Goal: Check status

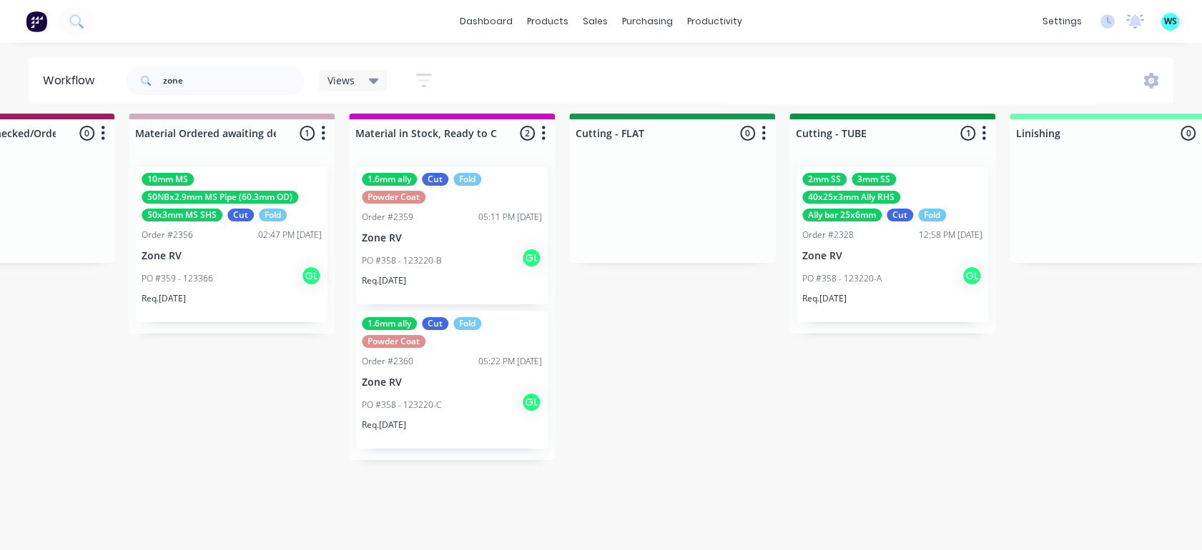
scroll to position [7, 0]
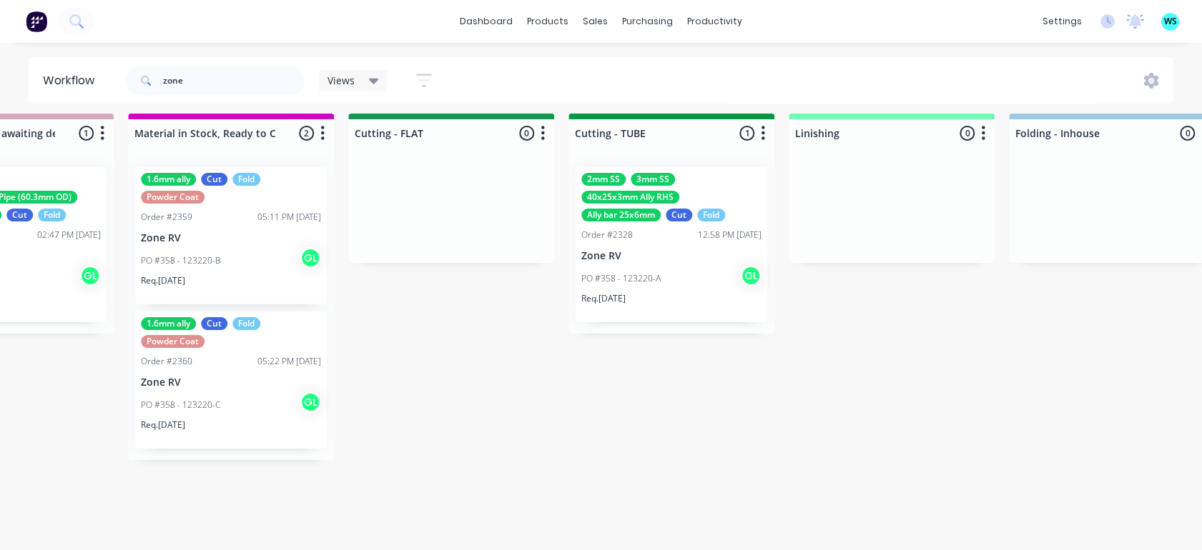
scroll to position [19, 2811]
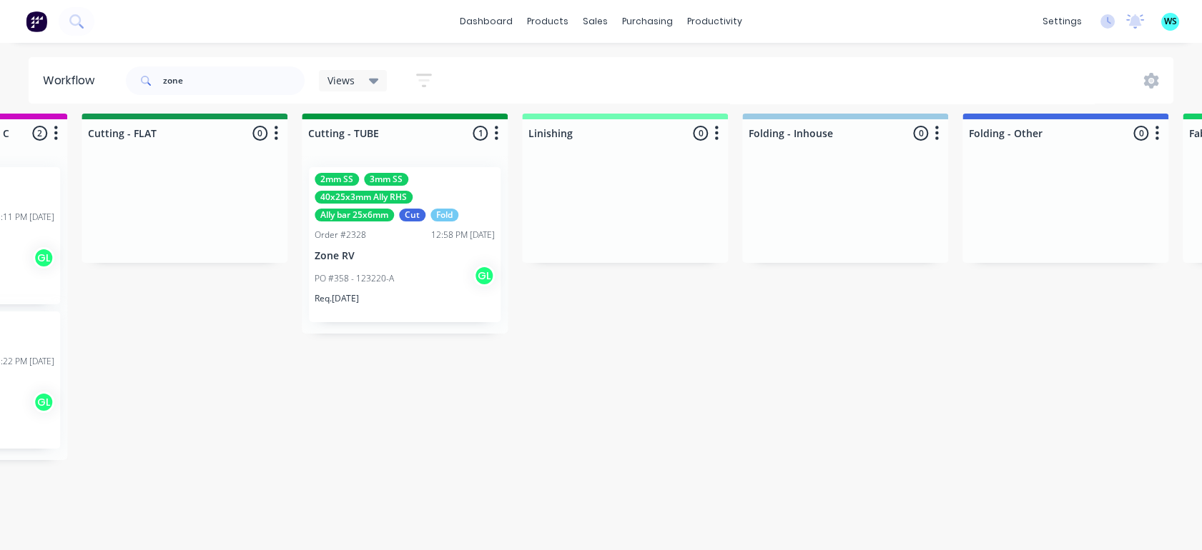
click at [903, 463] on div "Submitted 0 Status colour #273444 hex #273444 Save Cancel Summaries Total order…" at bounding box center [132, 332] width 5908 height 437
click at [733, 470] on div "Submitted 0 Status colour #273444 hex #273444 Save Cancel Summaries Total order…" at bounding box center [132, 332] width 5908 height 437
drag, startPoint x: 733, startPoint y: 470, endPoint x: 574, endPoint y: 443, distance: 161.7
click at [574, 443] on div "Submitted 0 Status colour #273444 hex #273444 Save Cancel Summaries Total order…" at bounding box center [132, 332] width 5908 height 437
click at [557, 440] on div "Submitted 0 Status colour #273444 hex #273444 Save Cancel Summaries Total order…" at bounding box center [132, 332] width 5908 height 437
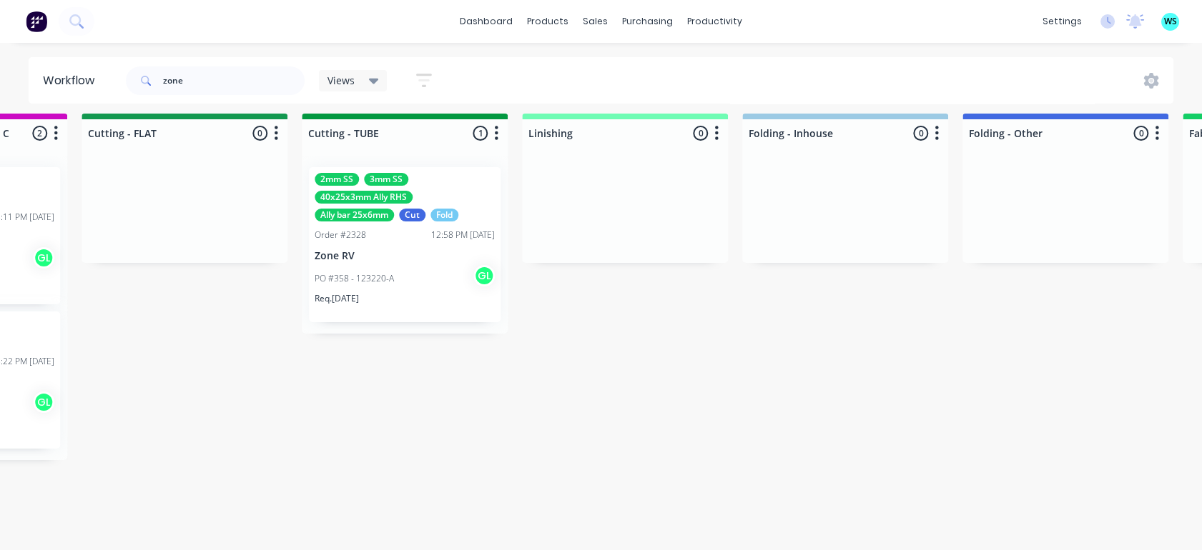
click at [648, 192] on div at bounding box center [625, 209] width 206 height 107
click at [399, 229] on div "Order #2328 12:58 PM [DATE]" at bounding box center [405, 235] width 180 height 13
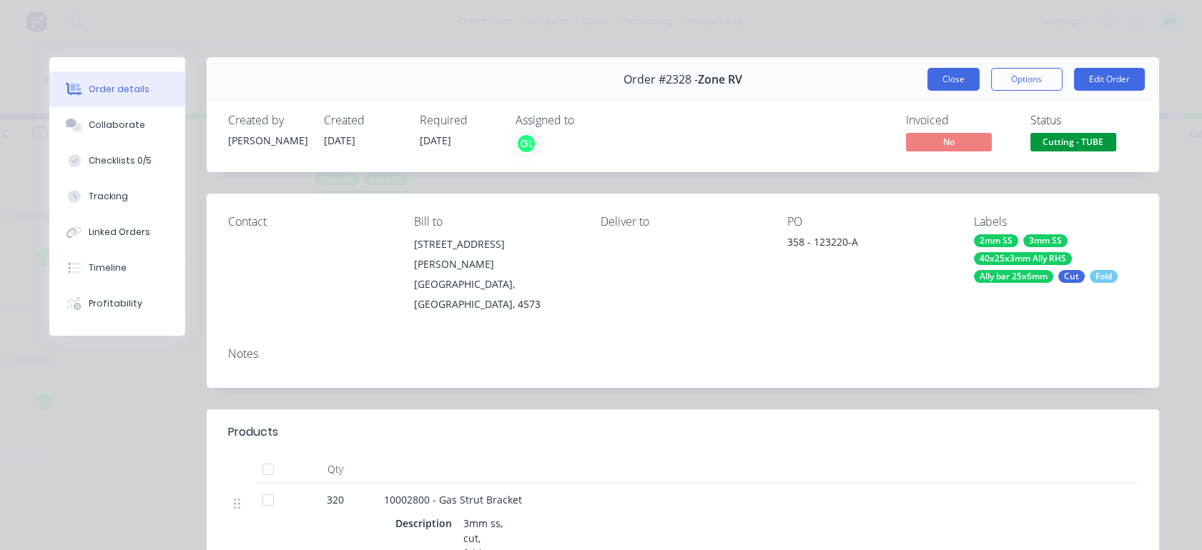
click at [938, 84] on button "Close" at bounding box center [953, 79] width 52 height 23
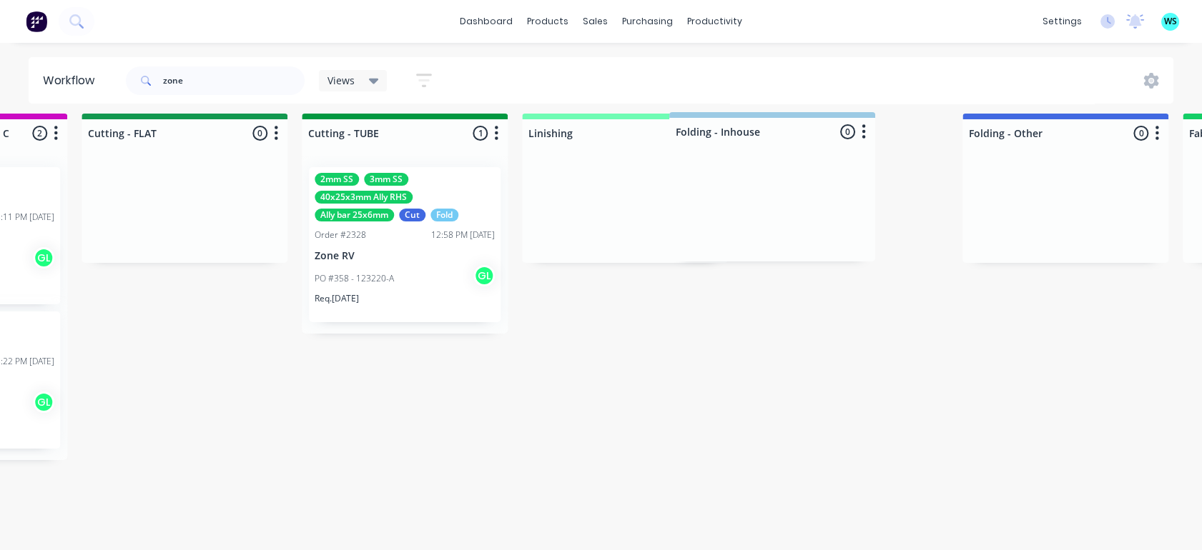
scroll to position [19, 2811]
drag, startPoint x: 821, startPoint y: 134, endPoint x: 835, endPoint y: 142, distance: 15.7
click at [835, 142] on div "Submitted 0 Status colour #273444 hex #273444 Save Cancel Summaries Total order…" at bounding box center [132, 332] width 5908 height 437
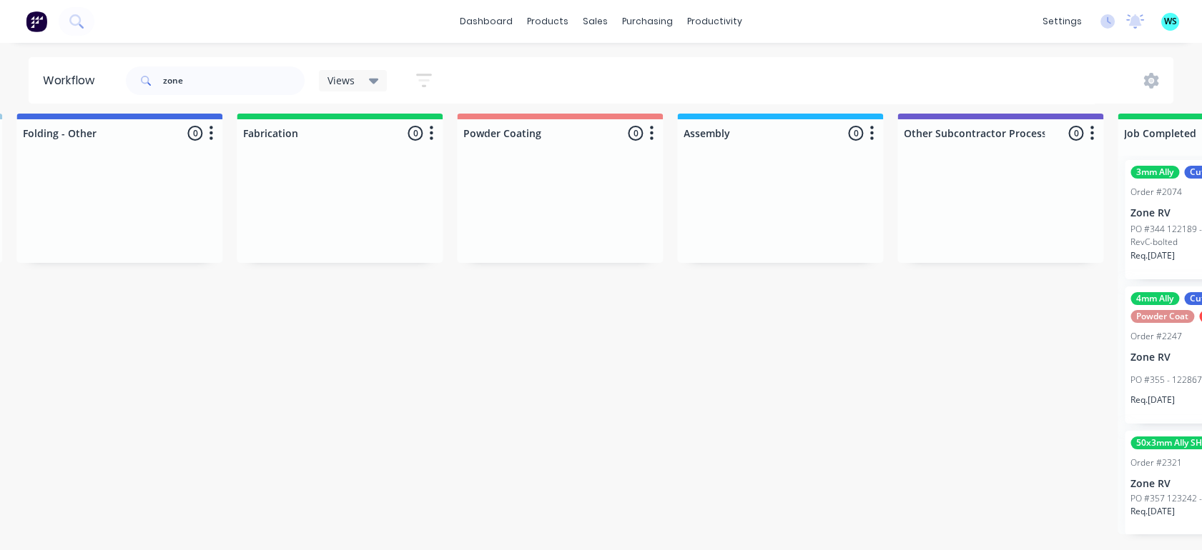
scroll to position [19, 3751]
click at [229, 88] on input "zone" at bounding box center [234, 80] width 142 height 29
type input "z"
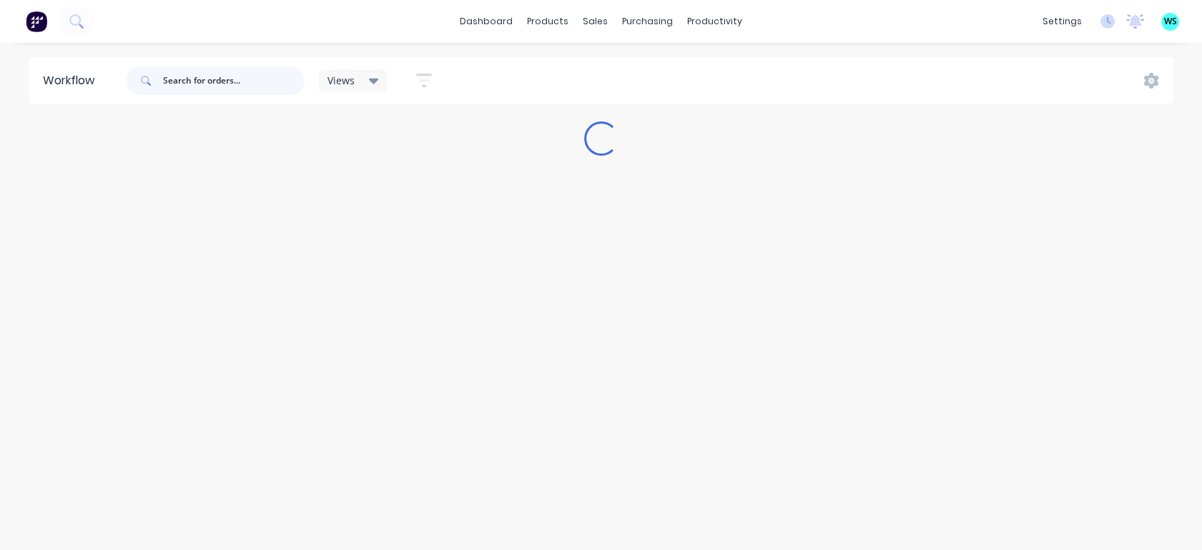
scroll to position [0, 0]
